Goal: Find specific page/section: Find specific page/section

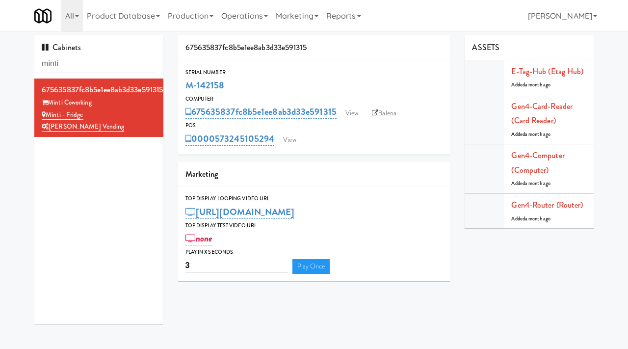
scroll to position [31, 0]
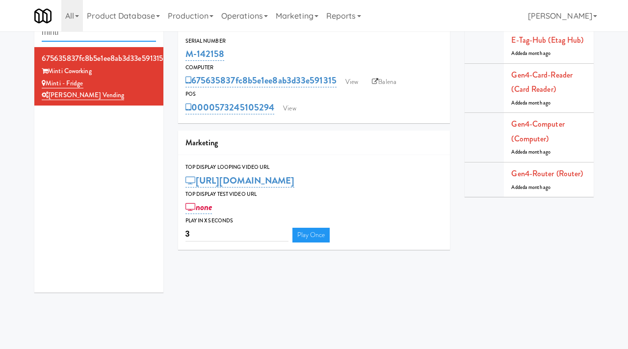
click at [90, 36] on input "minti" at bounding box center [99, 33] width 114 height 18
type input "m"
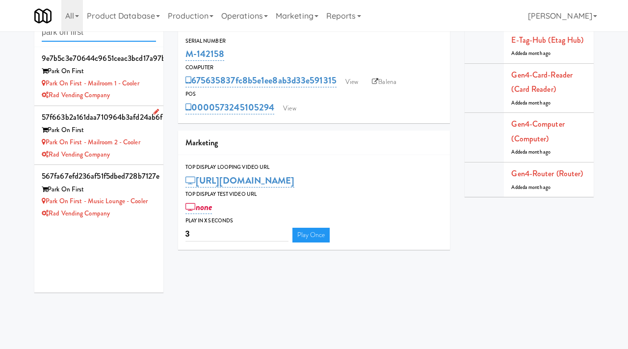
type input "park on first"
click at [148, 156] on div "Rad Vending Company" at bounding box center [99, 155] width 114 height 12
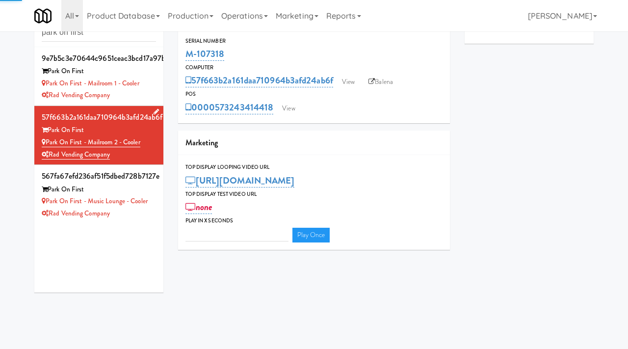
type input "3"
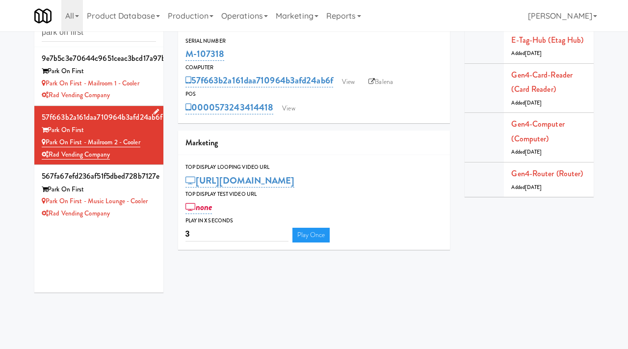
drag, startPoint x: 146, startPoint y: 141, endPoint x: 47, endPoint y: 139, distance: 98.6
click at [47, 139] on div "Park on First - Mailroom 2 - Cooler" at bounding box center [99, 142] width 114 height 12
copy link "Park on First - Mailroom 2 - Cooler"
